Goal: Book appointment/travel/reservation

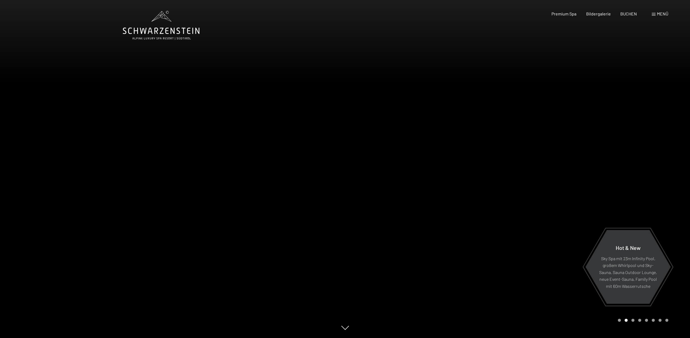
click at [485, 210] on div at bounding box center [517, 169] width 345 height 338
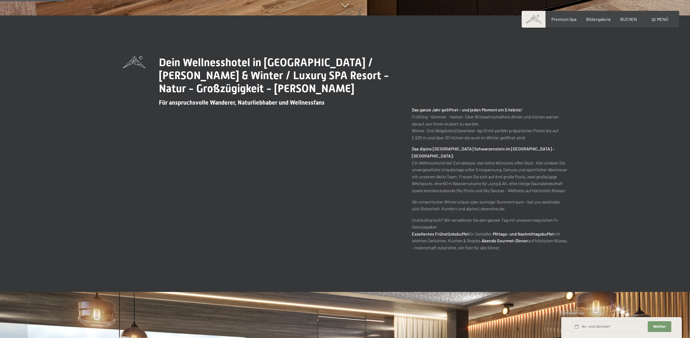
scroll to position [325, 0]
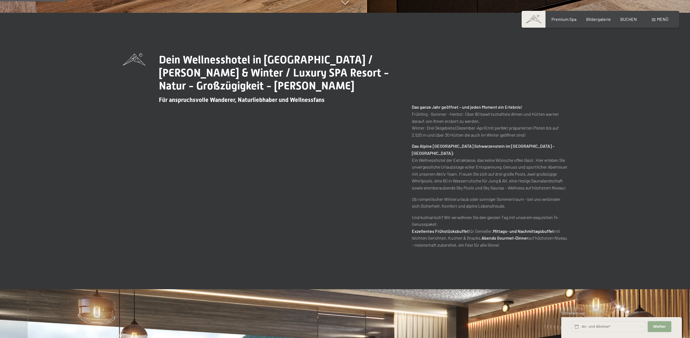
click at [660, 328] on span "Weiter" at bounding box center [659, 326] width 13 height 5
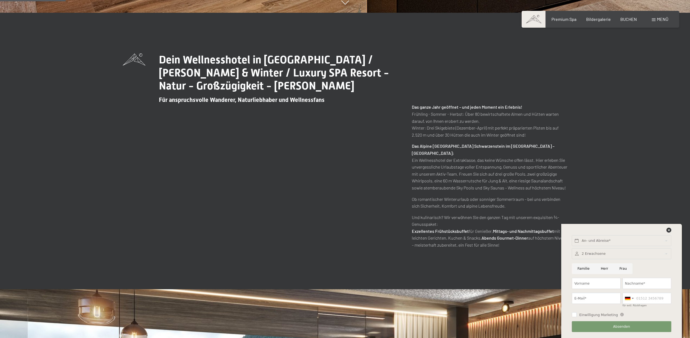
click at [671, 230] on div at bounding box center [621, 232] width 101 height 8
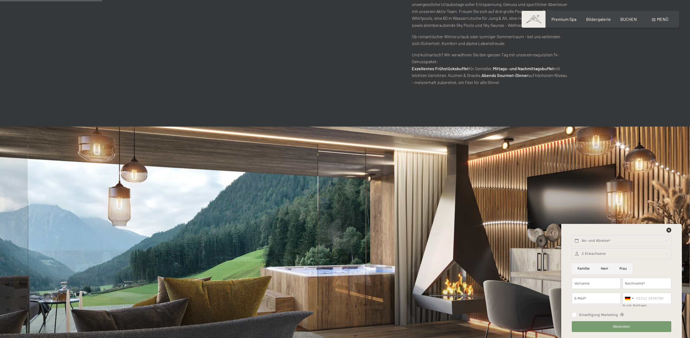
scroll to position [521, 0]
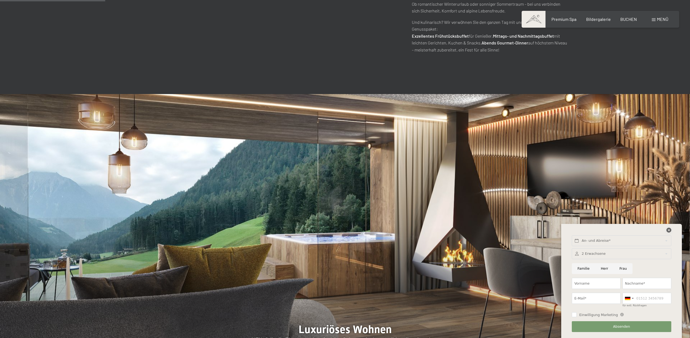
click at [670, 230] on icon at bounding box center [668, 230] width 5 height 5
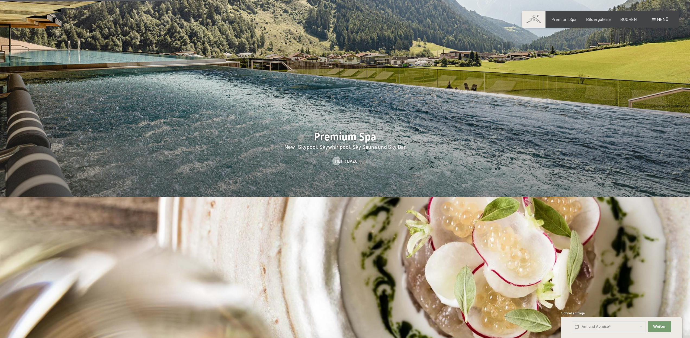
scroll to position [813, 0]
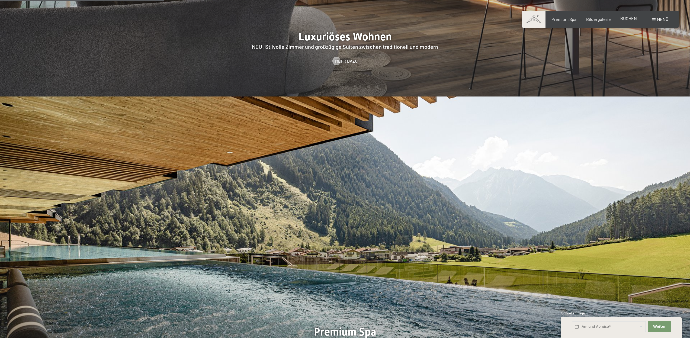
click at [631, 18] on span "BUCHEN" at bounding box center [628, 18] width 17 height 5
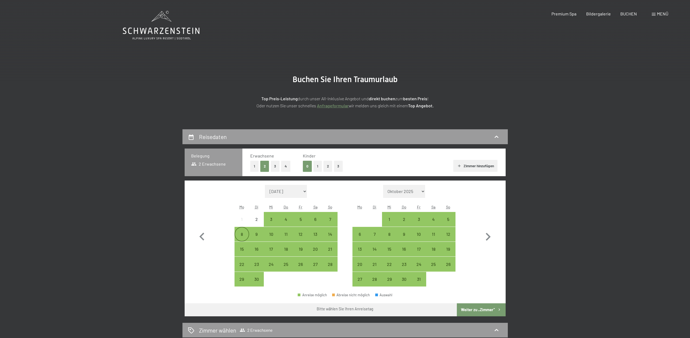
click at [240, 237] on div "8" at bounding box center [242, 239] width 14 height 14
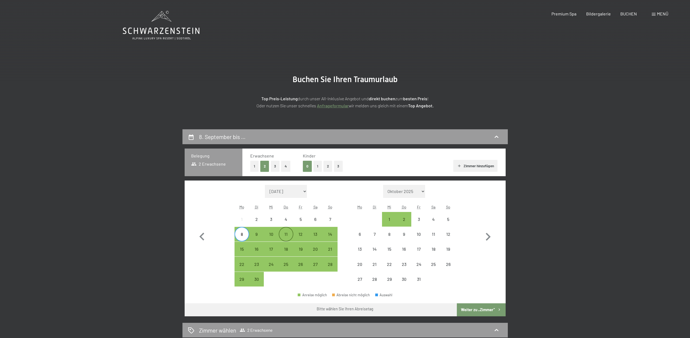
click at [283, 237] on div "11" at bounding box center [286, 239] width 14 height 14
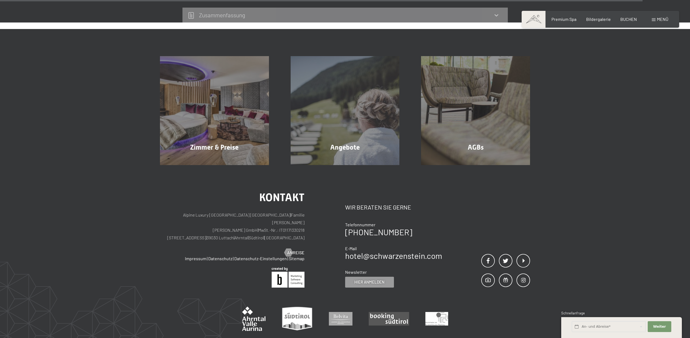
scroll to position [976, 0]
